Goal: Information Seeking & Learning: Learn about a topic

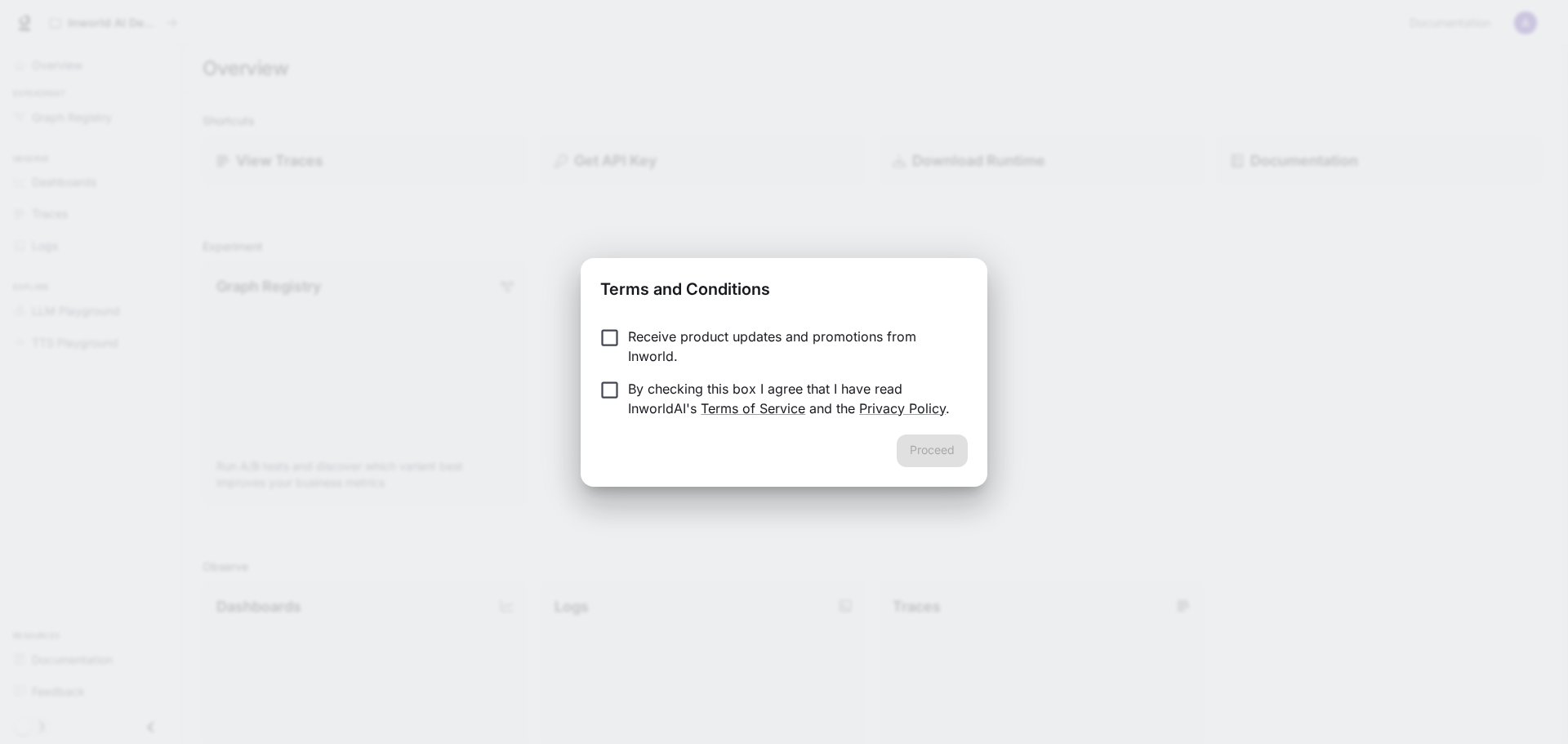
drag, startPoint x: 762, startPoint y: 377, endPoint x: 631, endPoint y: 442, distance: 146.2
drag, startPoint x: 631, startPoint y: 442, endPoint x: 589, endPoint y: 448, distance: 42.4
click at [589, 448] on div "Proceed" at bounding box center [784, 460] width 407 height 52
click at [615, 406] on label "By checking this box I agree that I have read InworldAI's Terms of Service and …" at bounding box center [773, 398] width 364 height 39
click at [930, 453] on button "Proceed" at bounding box center [932, 451] width 71 height 32
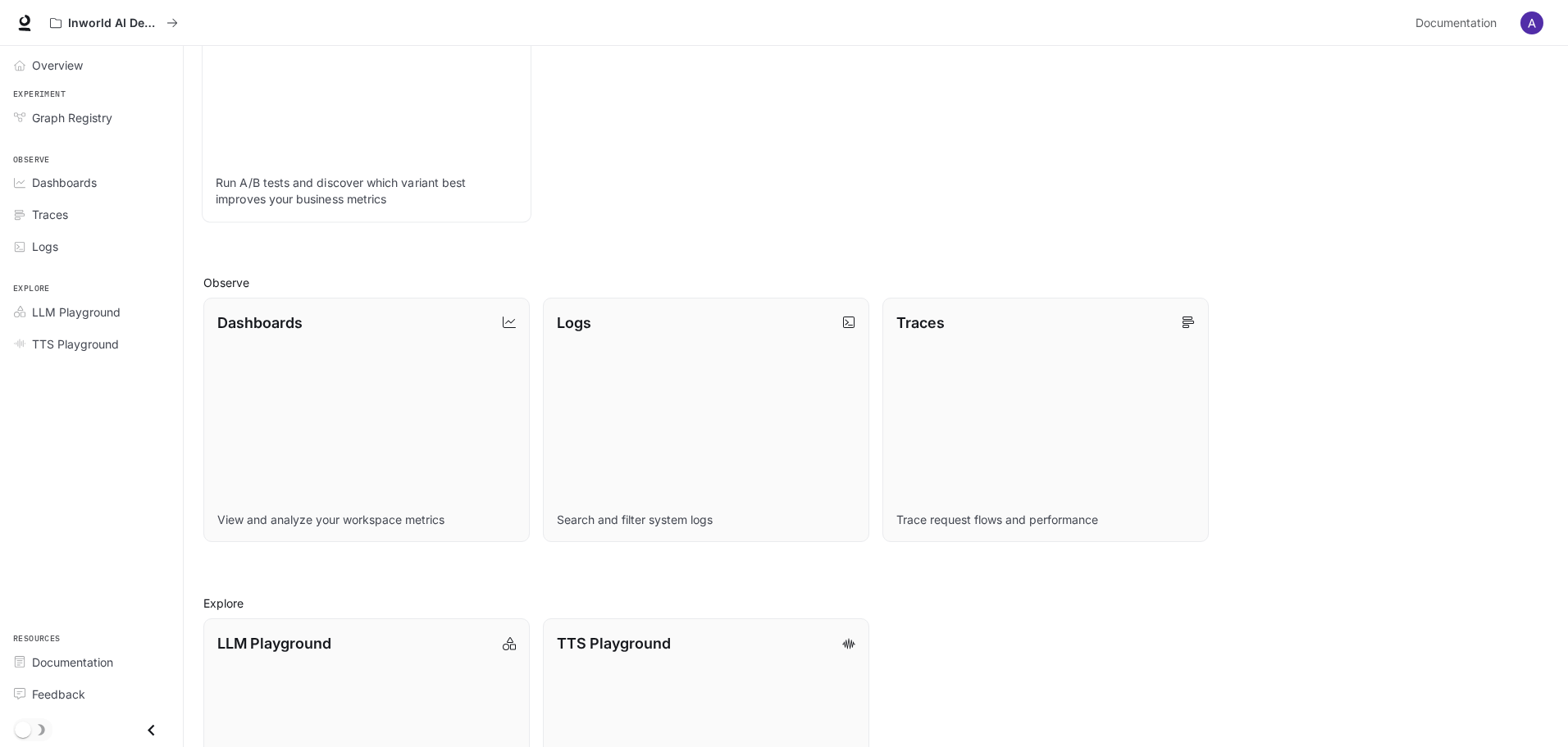
scroll to position [423, 0]
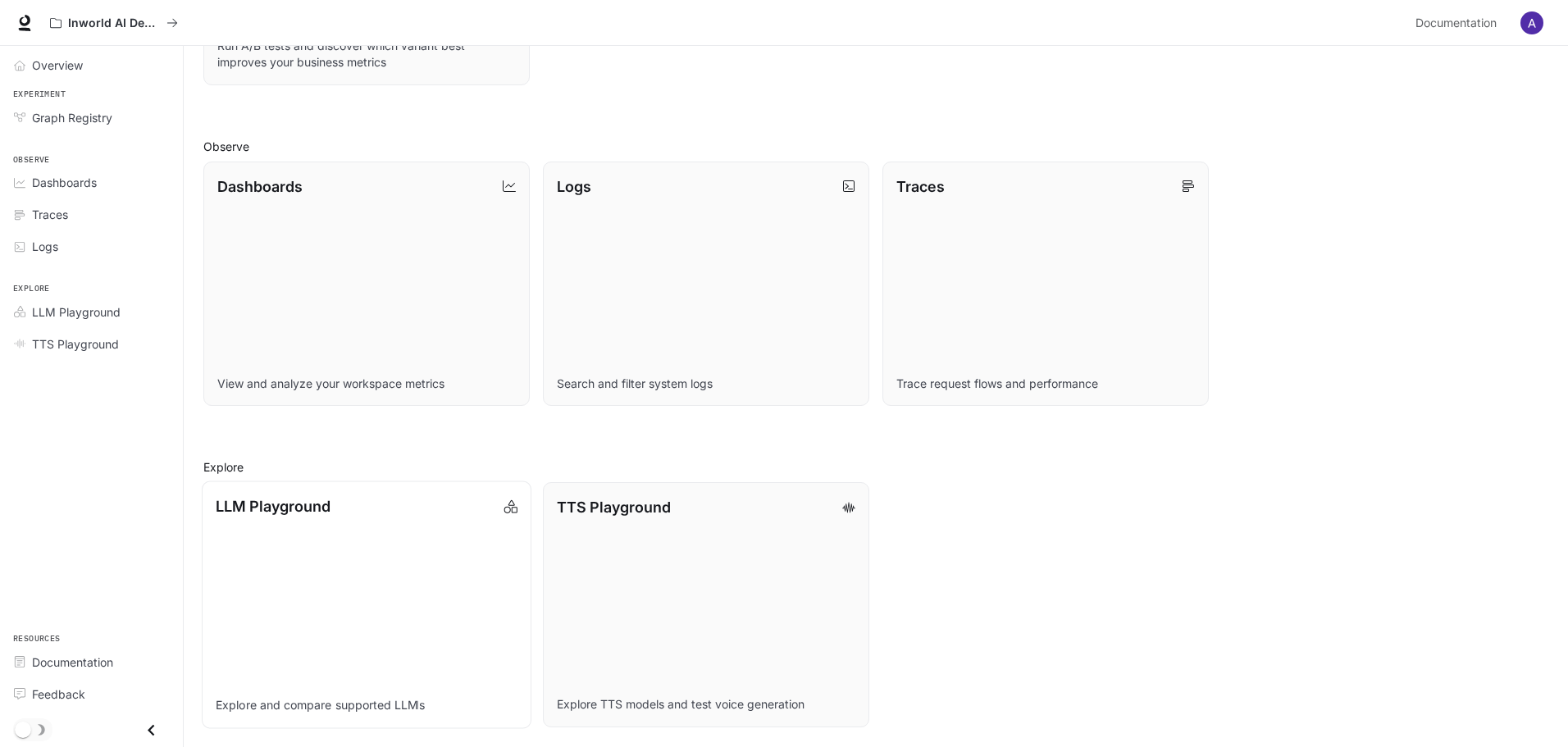
click at [267, 505] on p "LLM Playground" at bounding box center [272, 506] width 114 height 23
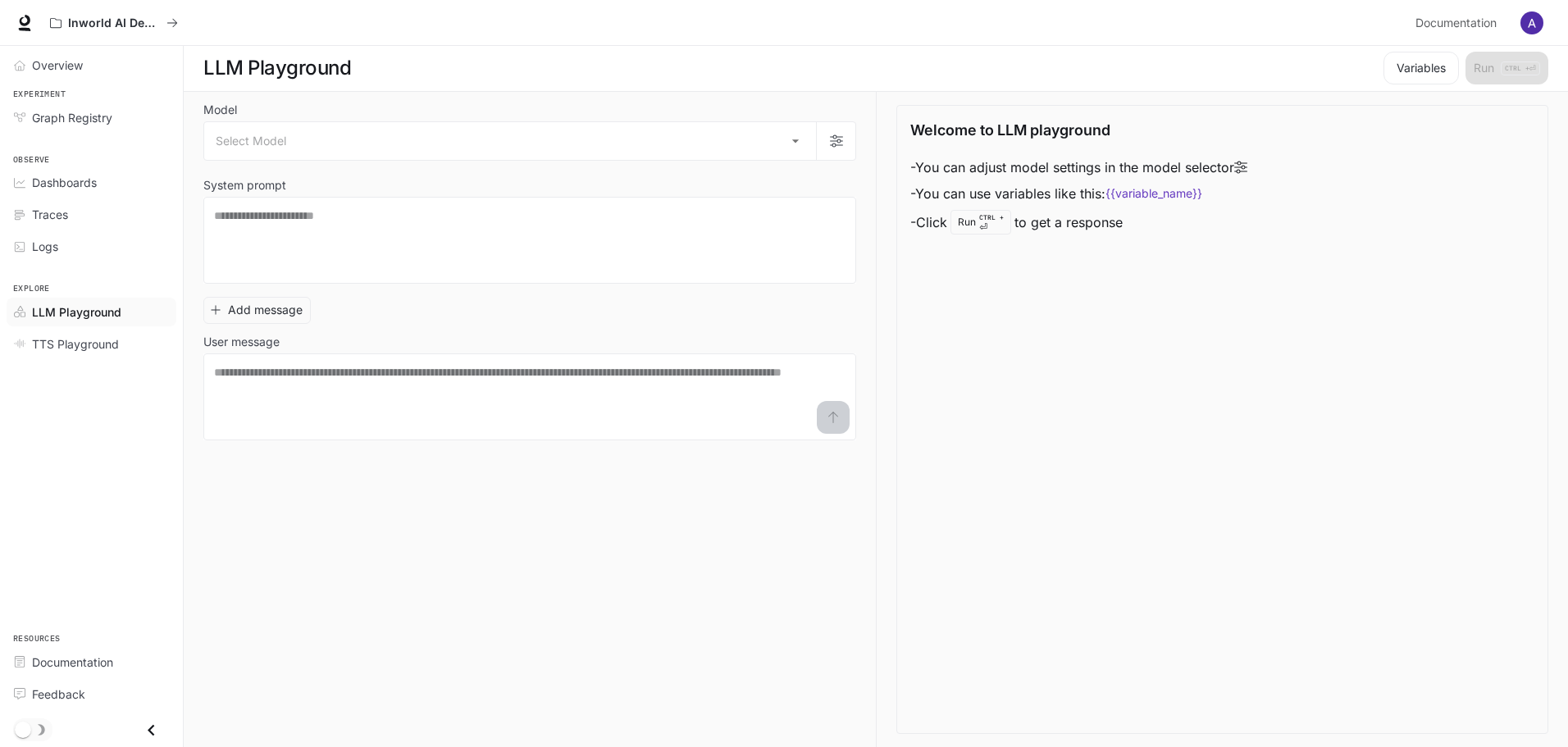
scroll to position [1, 0]
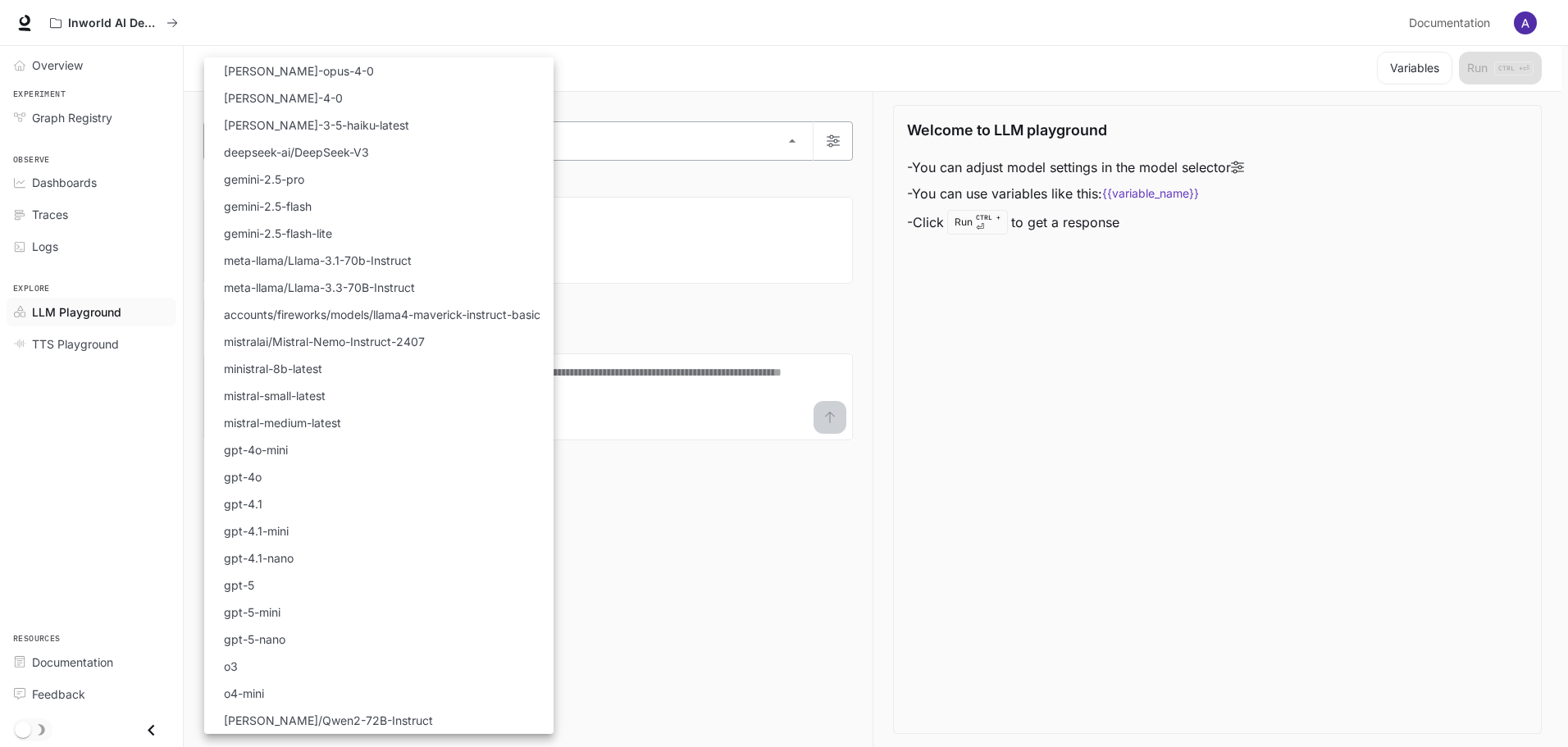
click at [378, 155] on body "Skip to main content Inworld AI Demos Documentation Documentation Portal Overvi…" at bounding box center [784, 373] width 1568 height 748
drag, startPoint x: 315, startPoint y: 62, endPoint x: 342, endPoint y: 224, distance: 164.2
drag, startPoint x: 342, startPoint y: 224, endPoint x: 674, endPoint y: 81, distance: 361.5
click at [674, 81] on div at bounding box center [787, 373] width 1574 height 747
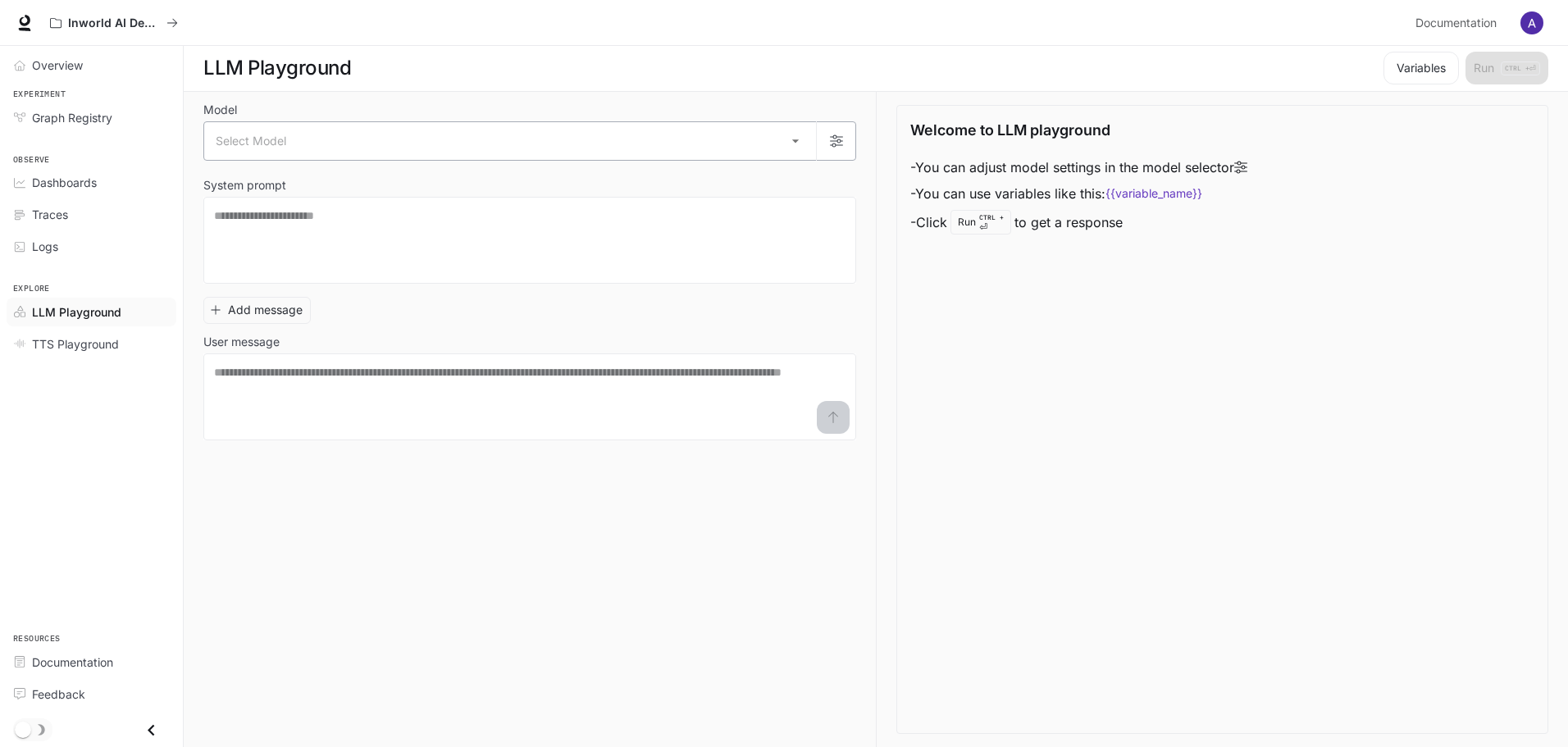
click at [421, 141] on body "Skip to main content Inworld AI Demos Documentation Documentation Portal Overvi…" at bounding box center [784, 373] width 1568 height 748
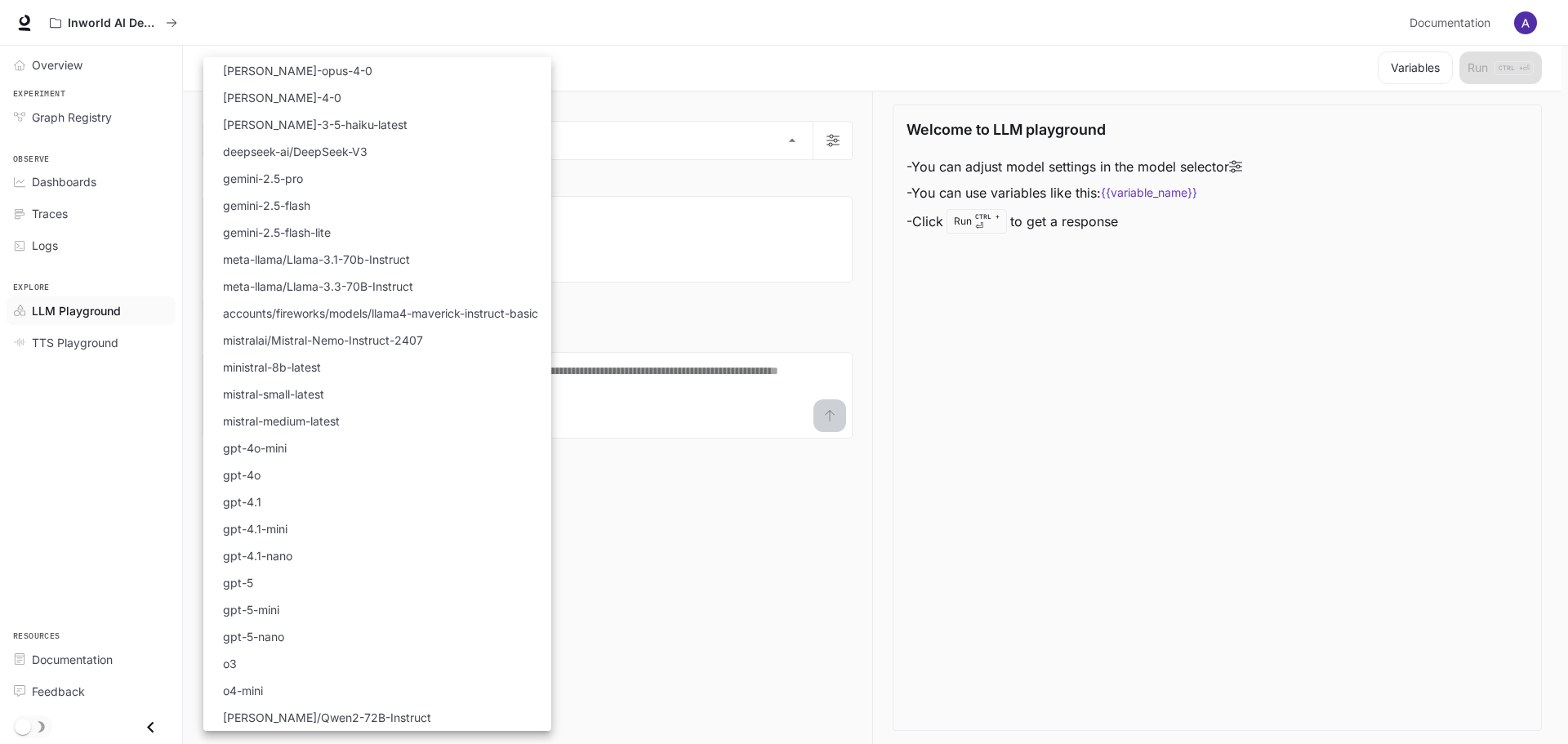
click at [258, 587] on li "gpt-5" at bounding box center [378, 582] width 348 height 27
type input "*****"
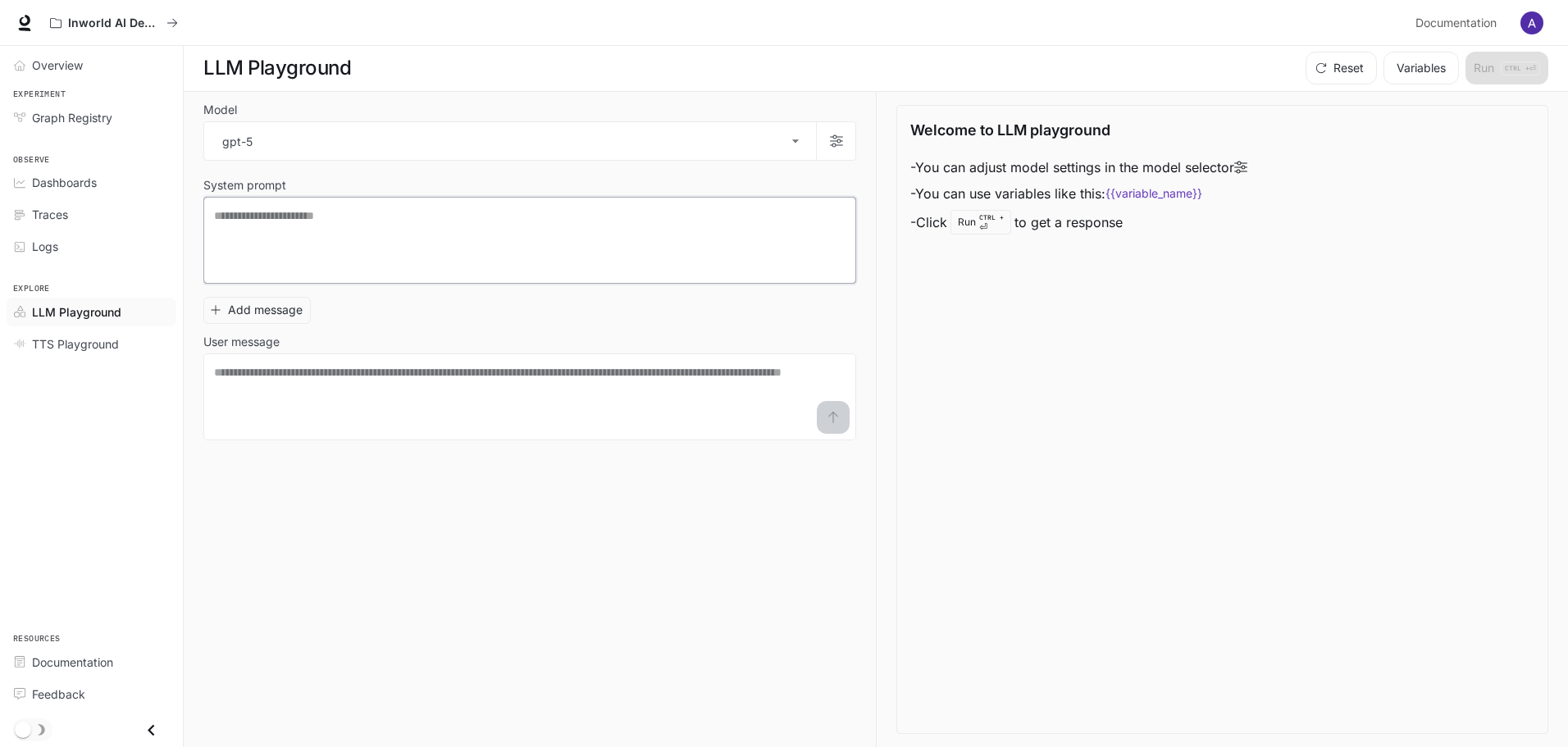
click at [278, 258] on textarea at bounding box center [530, 240] width 632 height 66
click at [278, 386] on textarea at bounding box center [530, 396] width 632 height 66
click at [50, 653] on span "Documentation" at bounding box center [72, 661] width 81 height 17
